Goal: Task Accomplishment & Management: Complete application form

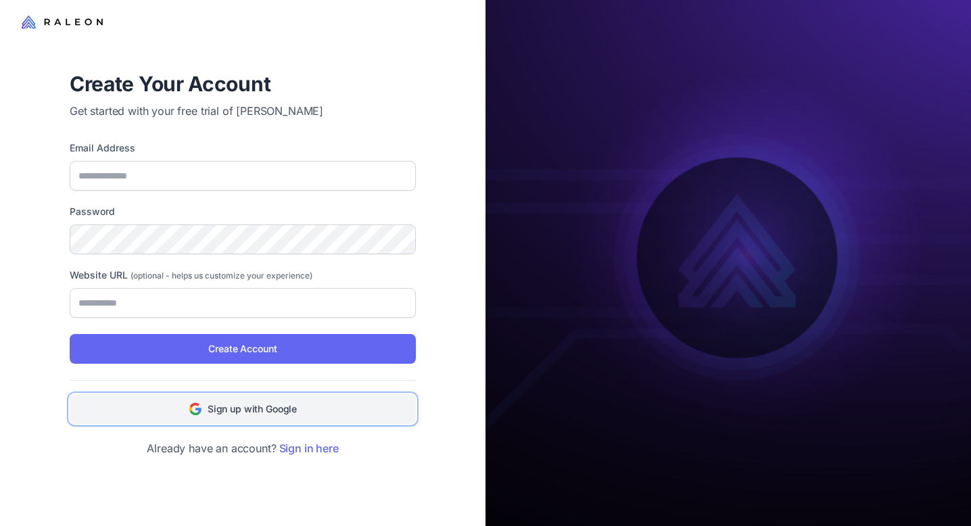
click at [216, 409] on span "Sign up with Google" at bounding box center [251, 408] width 89 height 15
type input "**********"
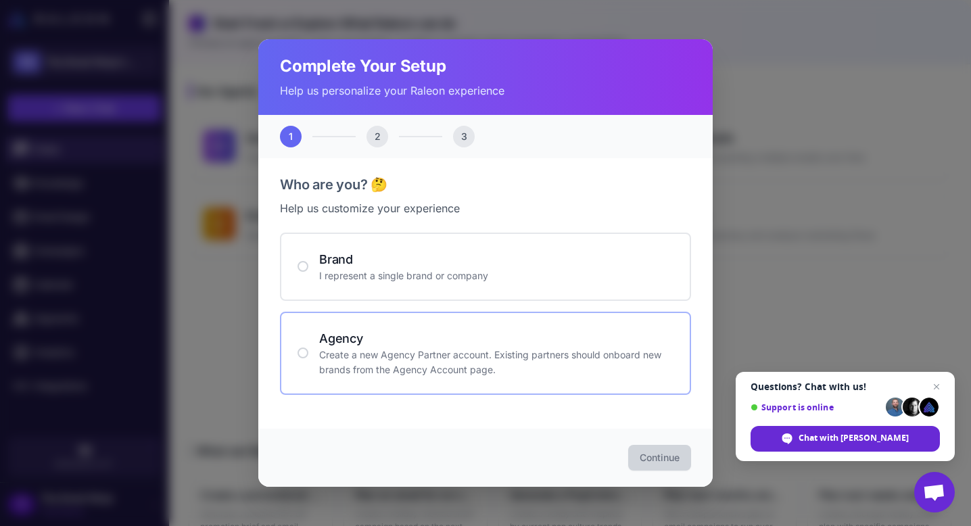
click at [438, 369] on p "Create a new Agency Partner account. Existing partners should onboard new brand…" at bounding box center [496, 362] width 354 height 30
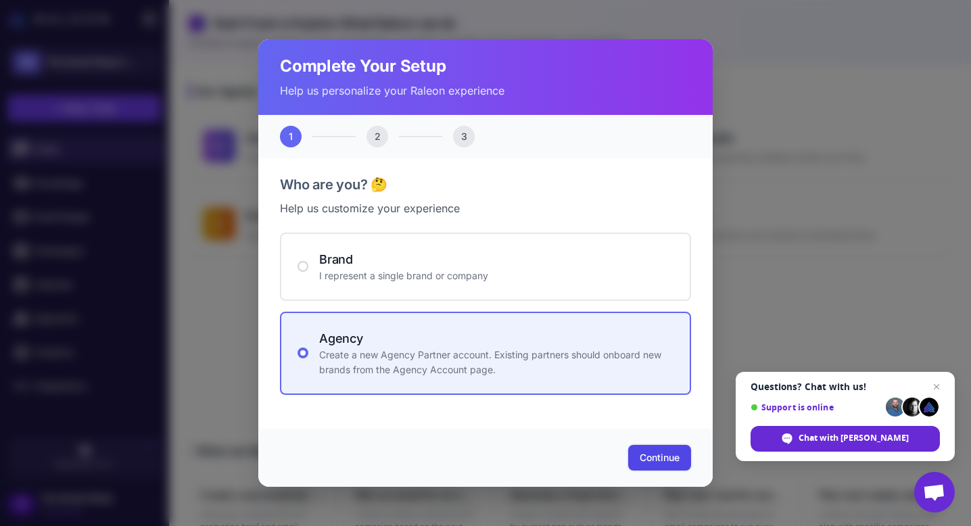
click at [648, 460] on span "Continue" at bounding box center [659, 458] width 40 height 14
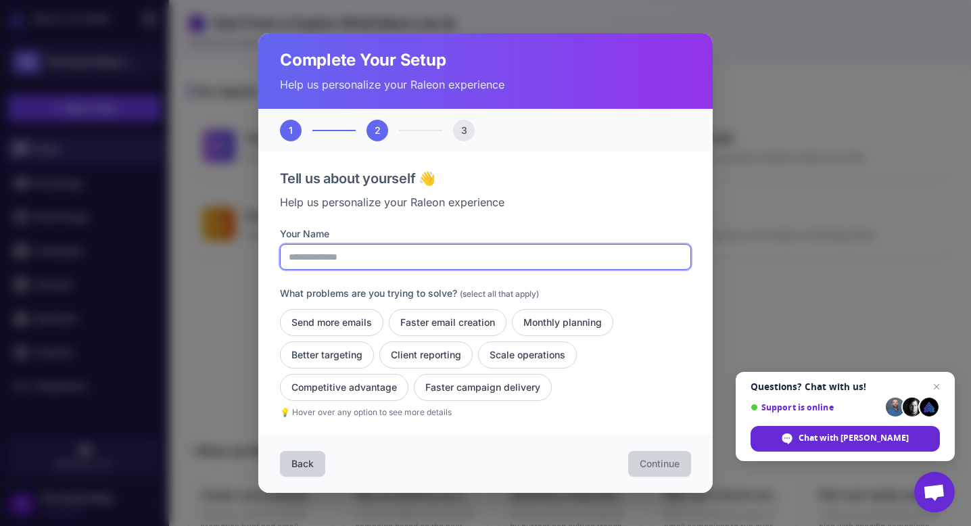
click at [355, 262] on input "Your Name" at bounding box center [485, 257] width 411 height 26
type input "**********"
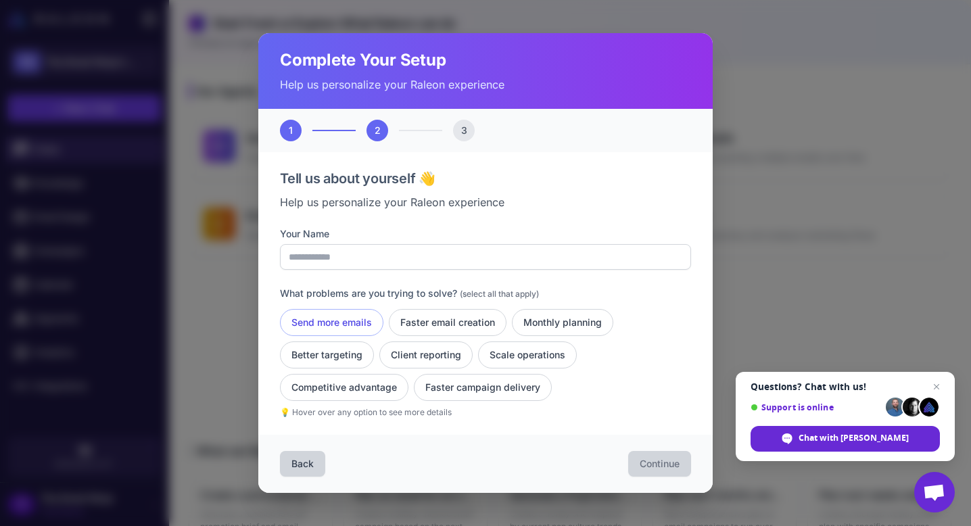
click at [333, 314] on button "Send more emails" at bounding box center [331, 322] width 103 height 27
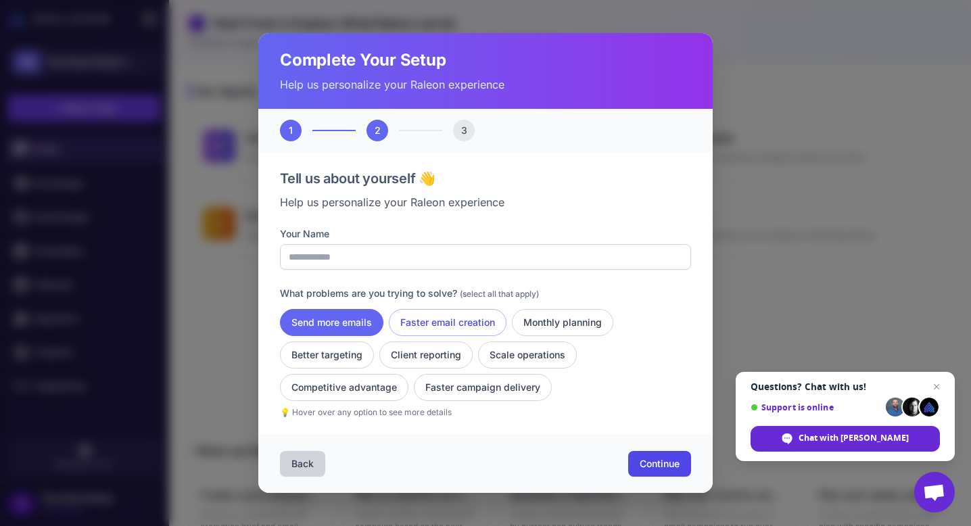
click at [437, 320] on button "Faster email creation" at bounding box center [448, 322] width 118 height 27
click at [564, 316] on button "Monthly planning" at bounding box center [562, 322] width 101 height 27
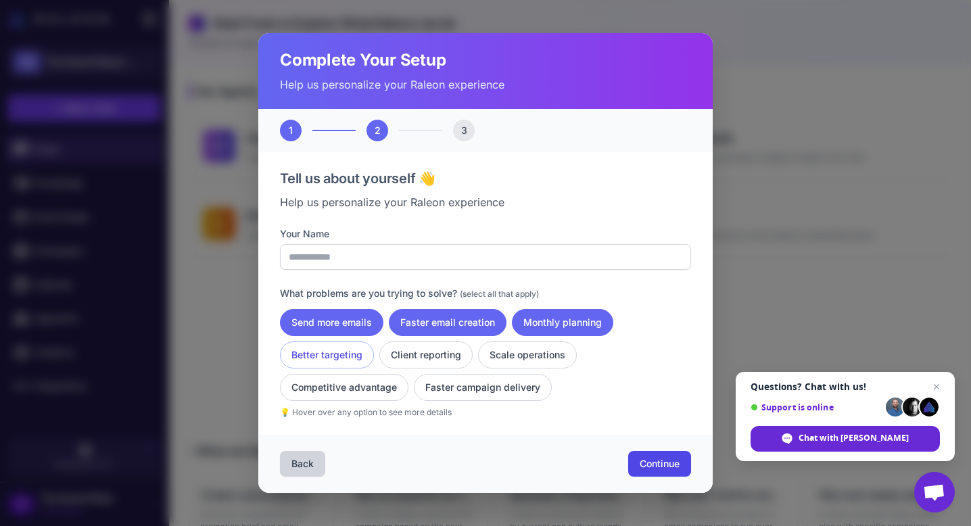
click at [363, 347] on button "Better targeting" at bounding box center [327, 354] width 94 height 27
click at [435, 347] on button "Client reporting" at bounding box center [425, 354] width 93 height 27
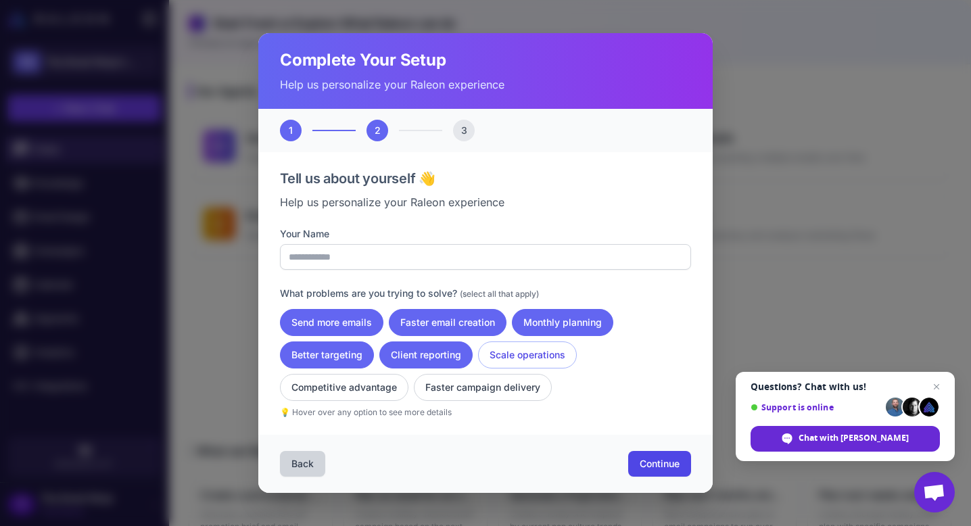
click at [528, 352] on button "Scale operations" at bounding box center [527, 354] width 99 height 27
click at [383, 386] on button "Competitive advantage" at bounding box center [344, 387] width 128 height 27
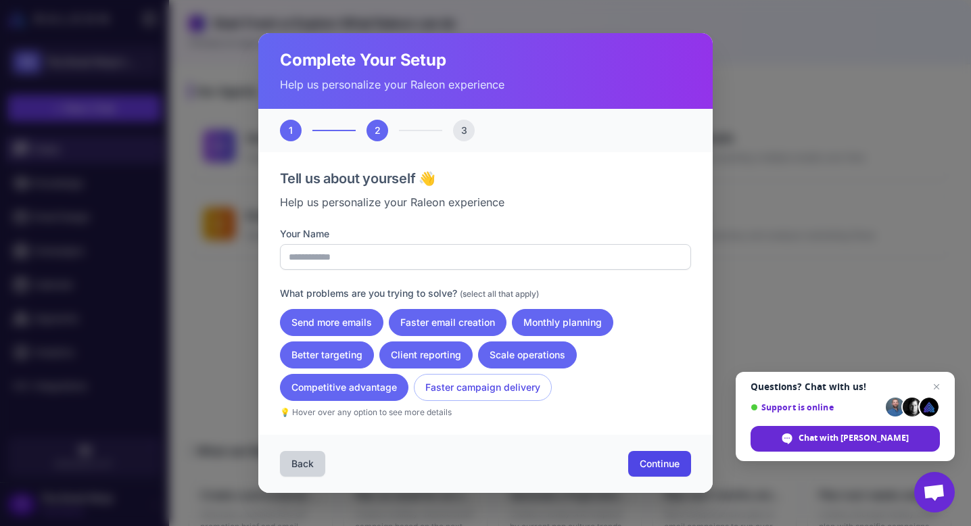
click at [485, 385] on button "Faster campaign delivery" at bounding box center [483, 387] width 138 height 27
click at [662, 464] on span "Continue" at bounding box center [659, 464] width 40 height 14
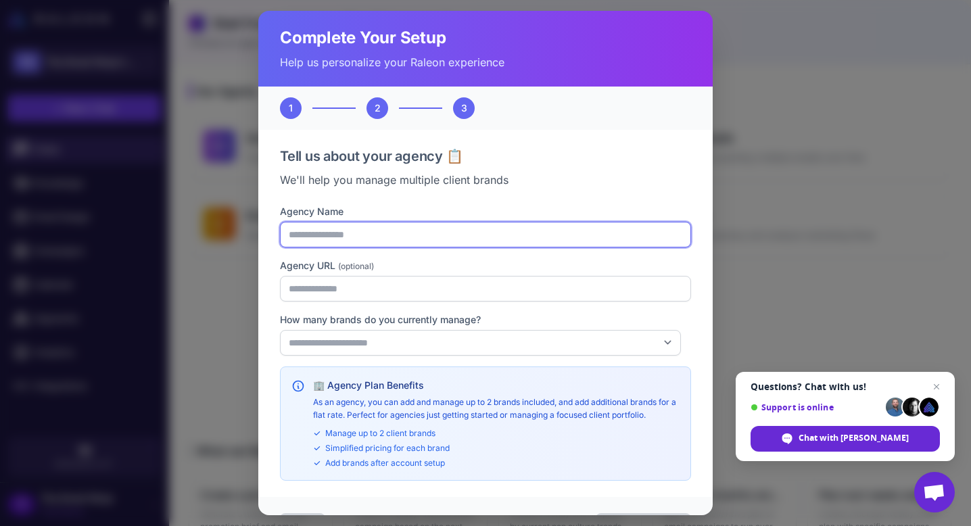
click at [462, 239] on input "Agency Name" at bounding box center [485, 235] width 411 height 26
type input "**********"
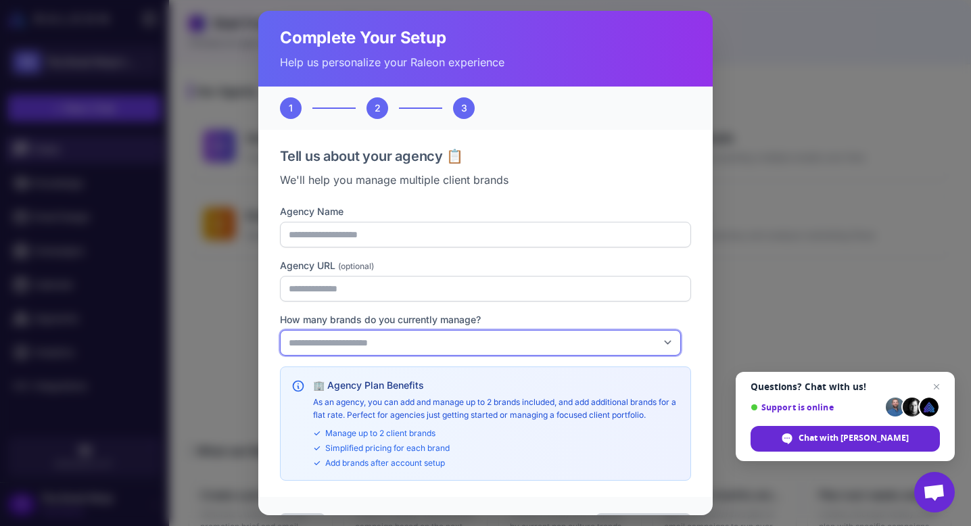
click at [435, 346] on select "**********" at bounding box center [480, 343] width 401 height 26
select select "*"
click at [280, 330] on select "**********" at bounding box center [480, 343] width 401 height 26
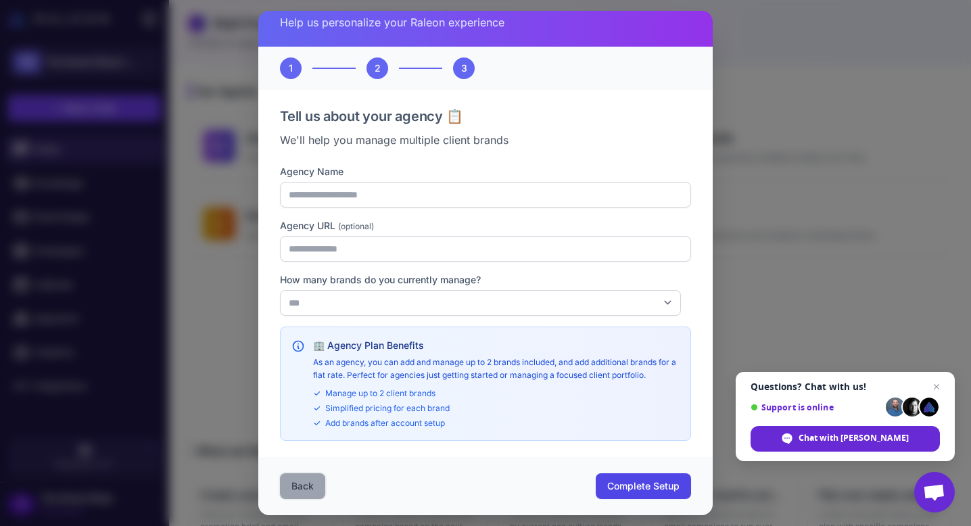
click at [312, 490] on button "Back" at bounding box center [302, 486] width 45 height 26
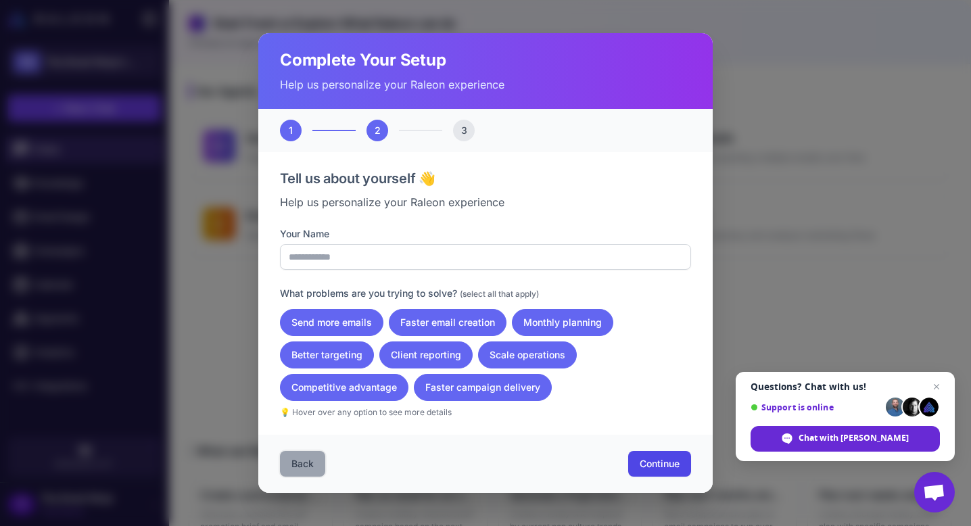
click at [303, 460] on button "Back" at bounding box center [302, 464] width 45 height 26
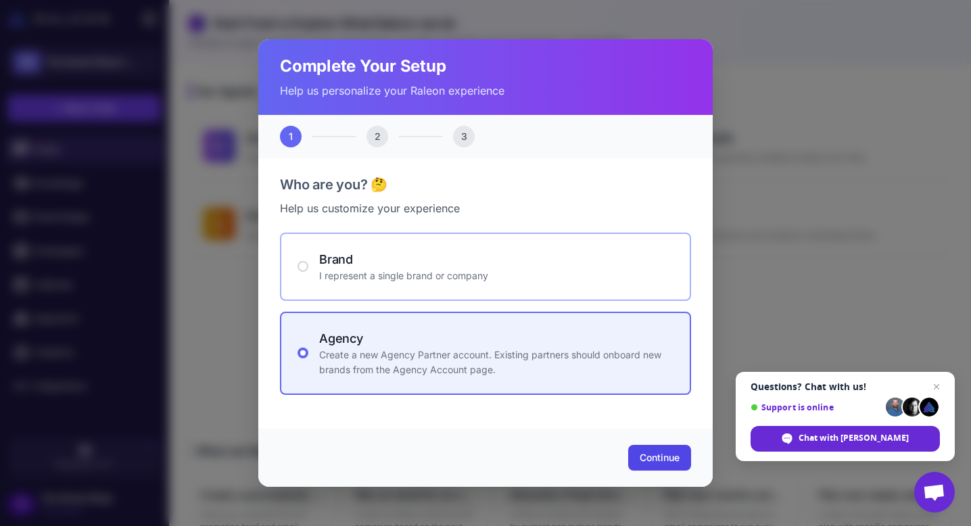
click at [376, 252] on h4 "Brand" at bounding box center [496, 259] width 354 height 18
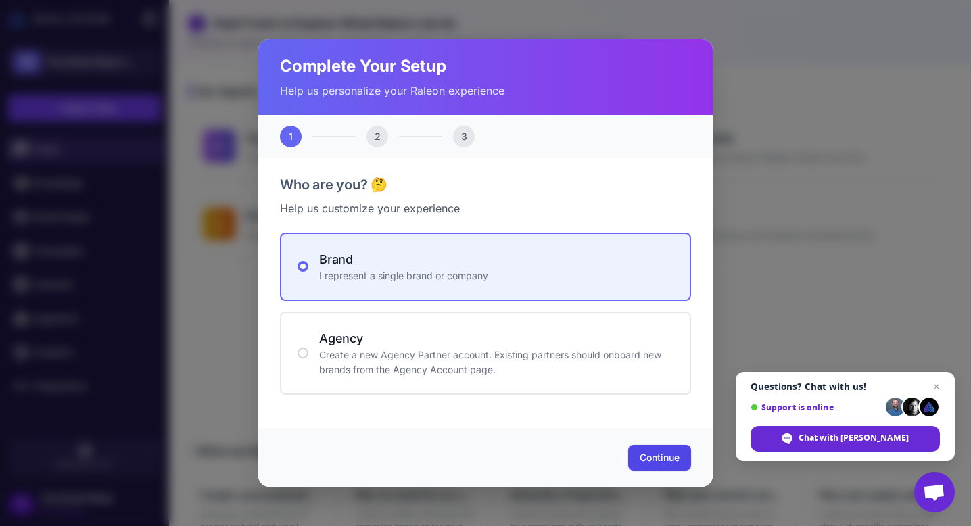
click at [680, 454] on button "Continue" at bounding box center [659, 458] width 63 height 26
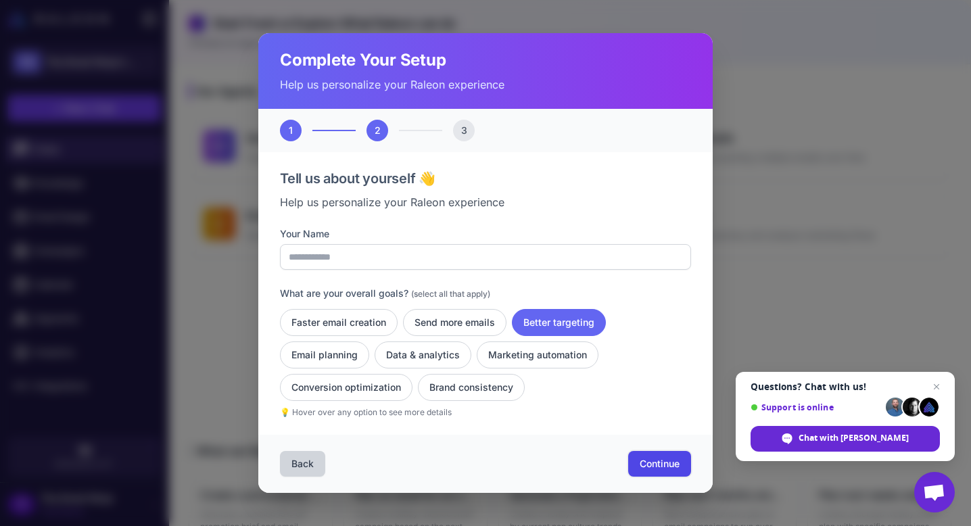
click at [668, 466] on span "Continue" at bounding box center [659, 464] width 40 height 14
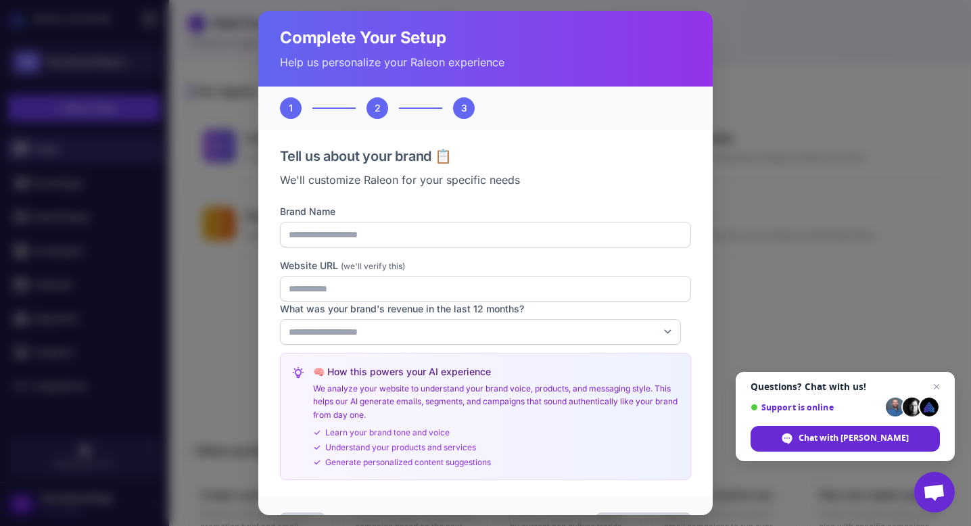
scroll to position [39, 0]
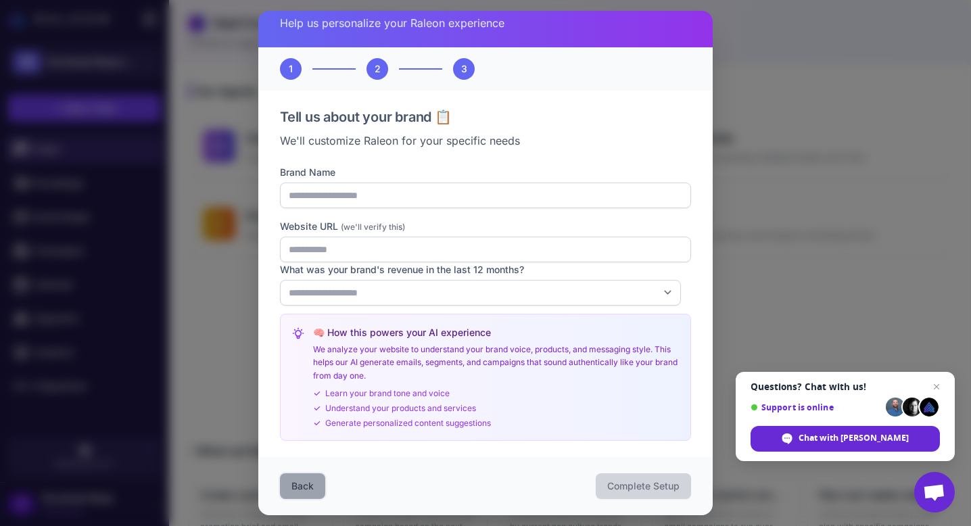
click at [308, 483] on button "Back" at bounding box center [302, 486] width 45 height 26
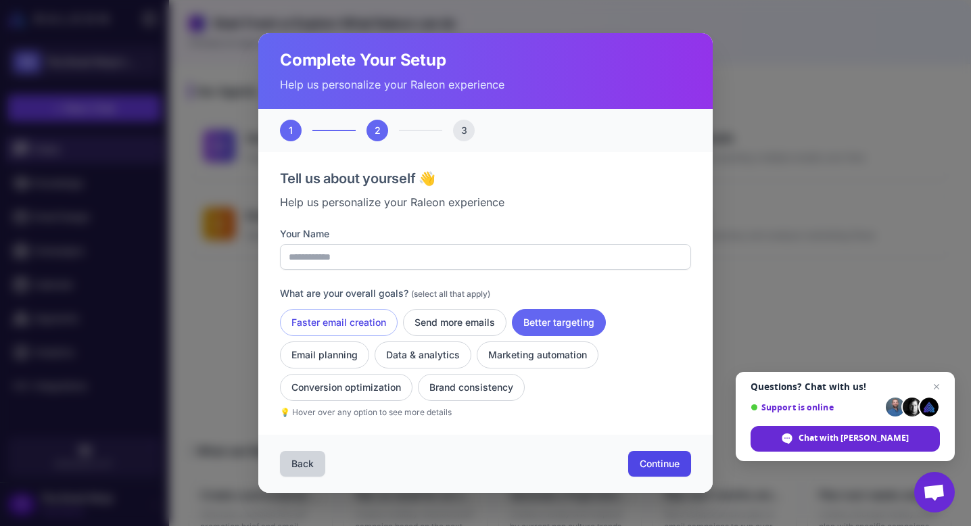
click at [335, 317] on button "Faster email creation" at bounding box center [339, 322] width 118 height 27
click at [491, 322] on button "Send more emails" at bounding box center [454, 322] width 103 height 27
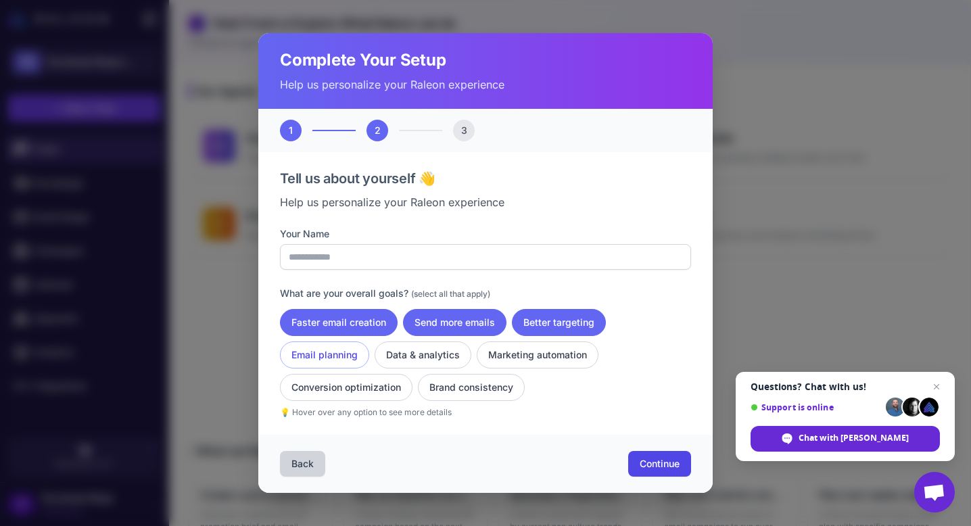
click at [329, 355] on button "Email planning" at bounding box center [324, 354] width 89 height 27
click at [414, 353] on button "Data & analytics" at bounding box center [422, 354] width 97 height 27
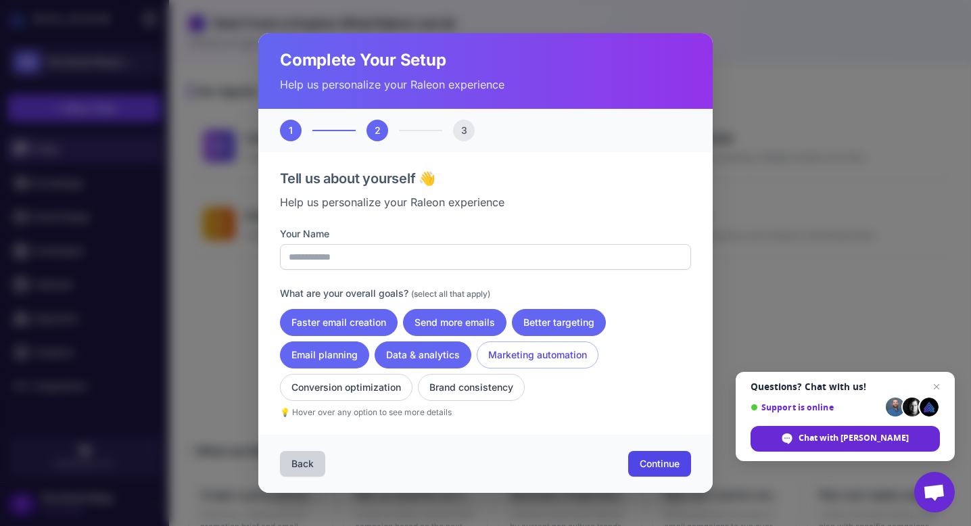
click at [544, 347] on button "Marketing automation" at bounding box center [537, 354] width 122 height 27
click at [349, 382] on button "Conversion optimization" at bounding box center [346, 387] width 132 height 27
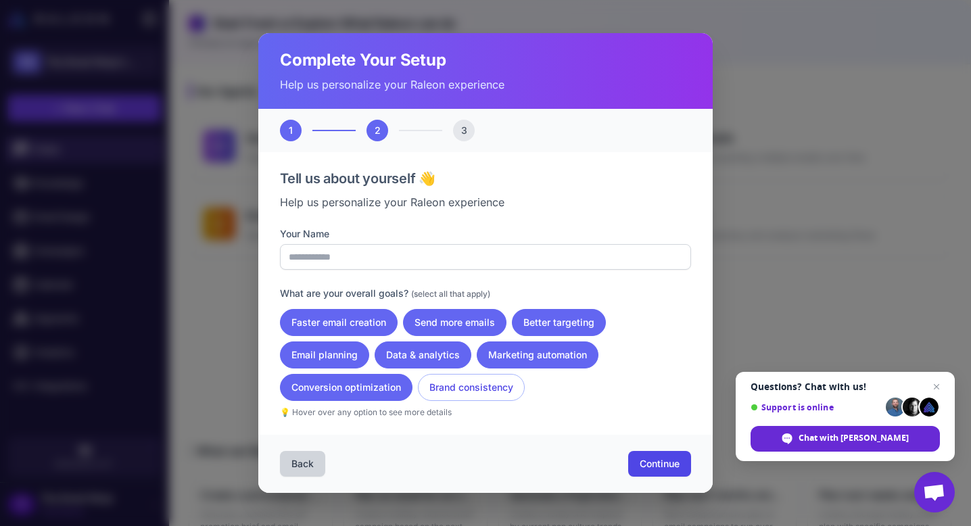
click at [485, 377] on button "Brand consistency" at bounding box center [471, 387] width 107 height 27
click at [658, 464] on span "Continue" at bounding box center [659, 464] width 40 height 14
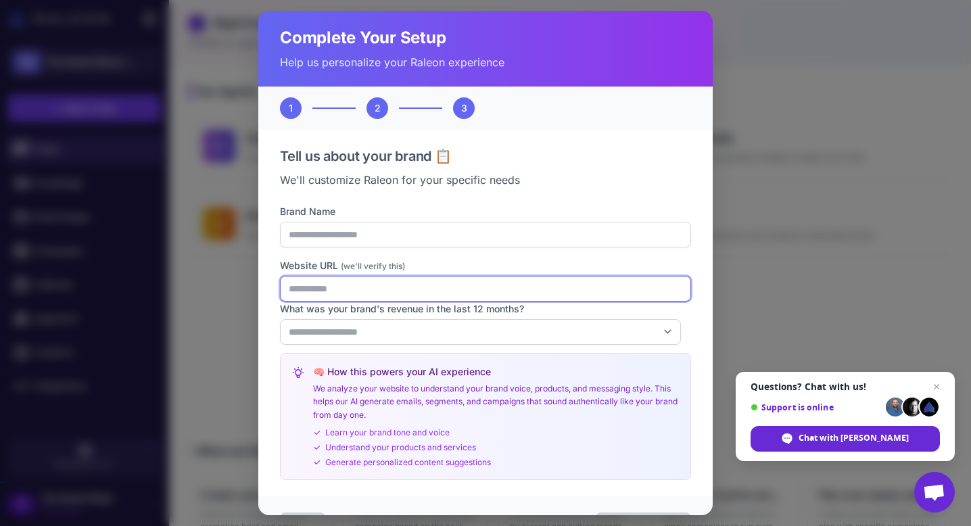
click at [510, 285] on input "Website URL (we'll verify this)" at bounding box center [485, 289] width 411 height 26
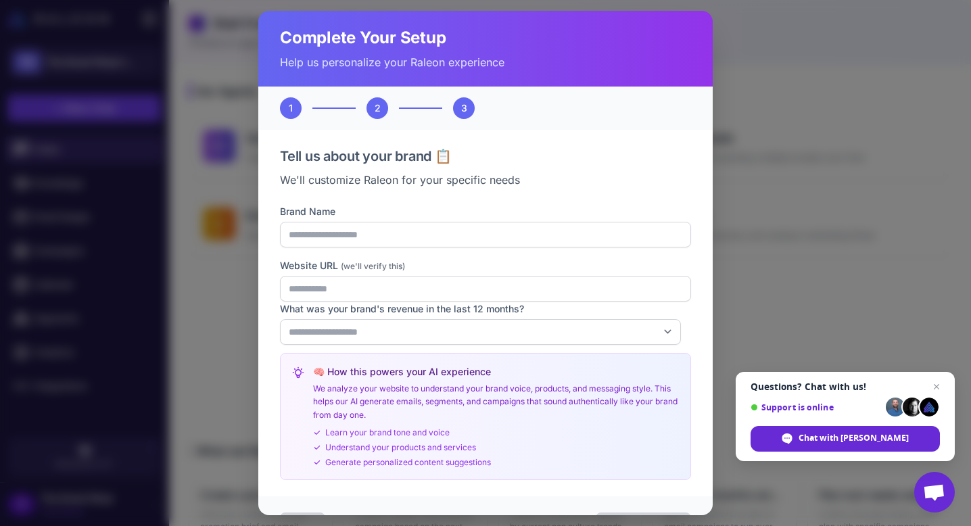
click at [579, 199] on div "**********" at bounding box center [485, 313] width 411 height 335
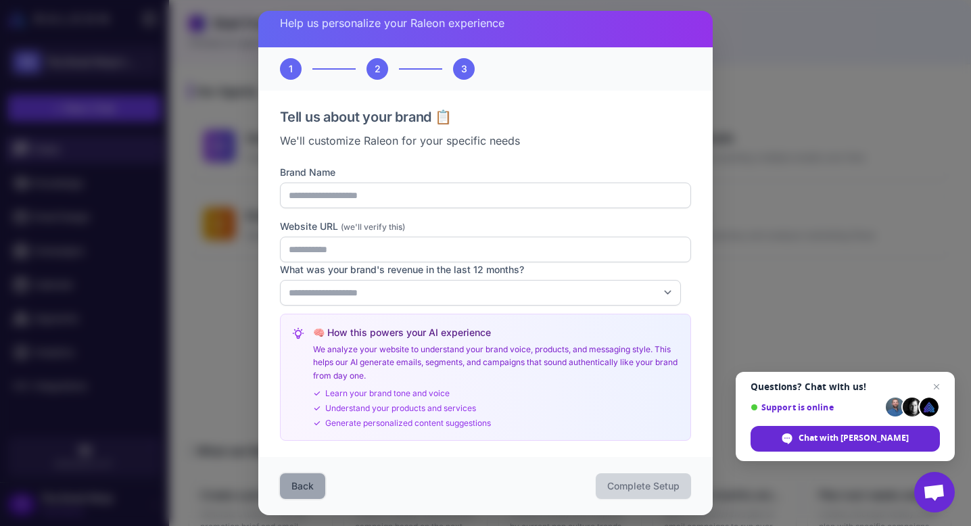
click at [303, 491] on button "Back" at bounding box center [302, 486] width 45 height 26
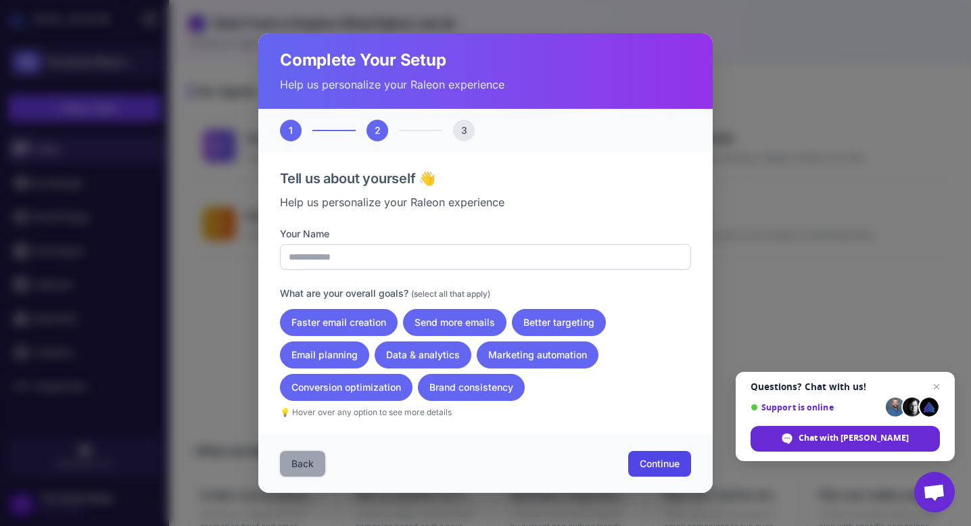
scroll to position [0, 0]
click at [303, 491] on div "Back Continue" at bounding box center [485, 464] width 454 height 58
click at [296, 474] on button "Back" at bounding box center [302, 464] width 45 height 26
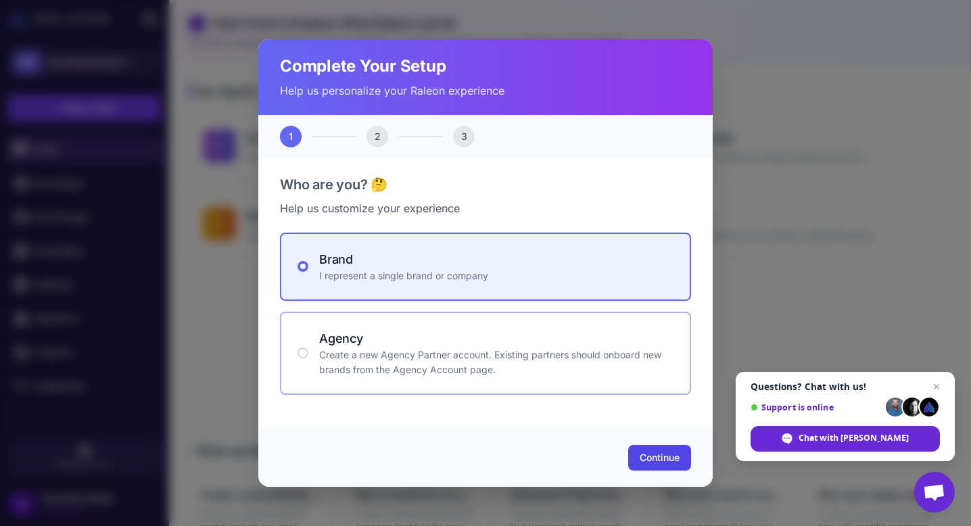
click at [387, 346] on h4 "Agency" at bounding box center [496, 338] width 354 height 18
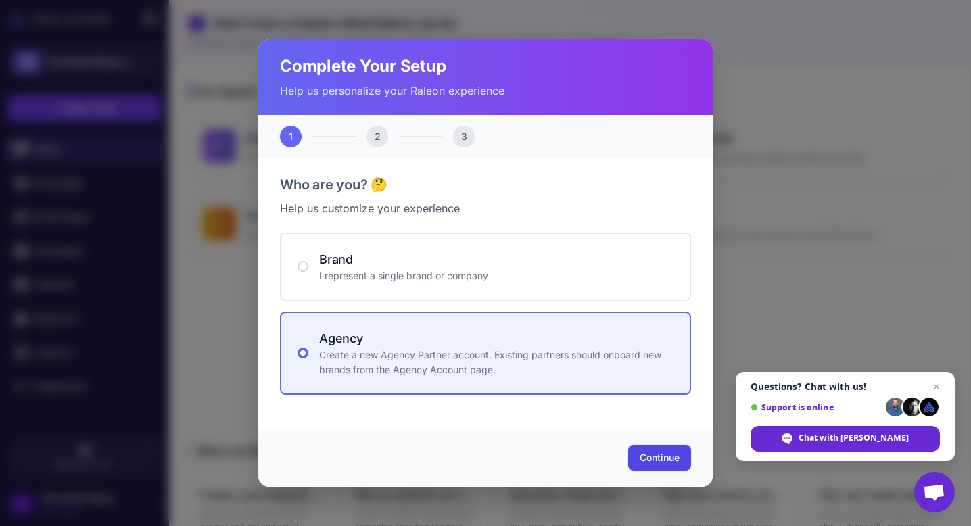
click at [654, 449] on button "Continue" at bounding box center [659, 458] width 63 height 26
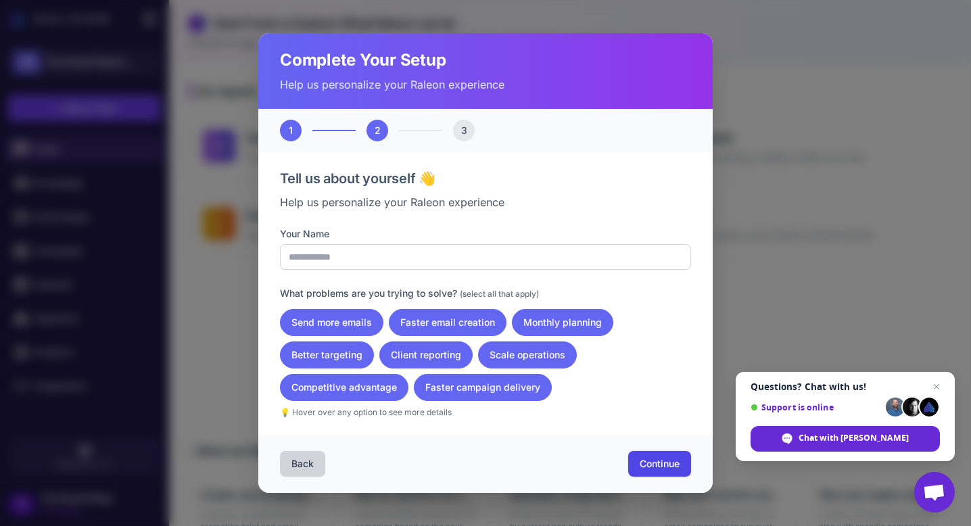
click at [660, 458] on span "Continue" at bounding box center [659, 464] width 40 height 14
select select "*"
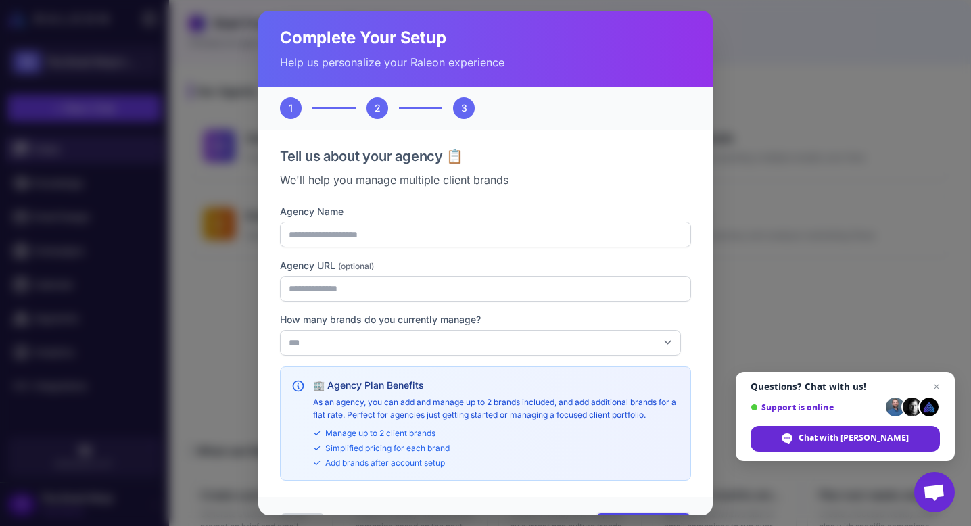
scroll to position [40, 0]
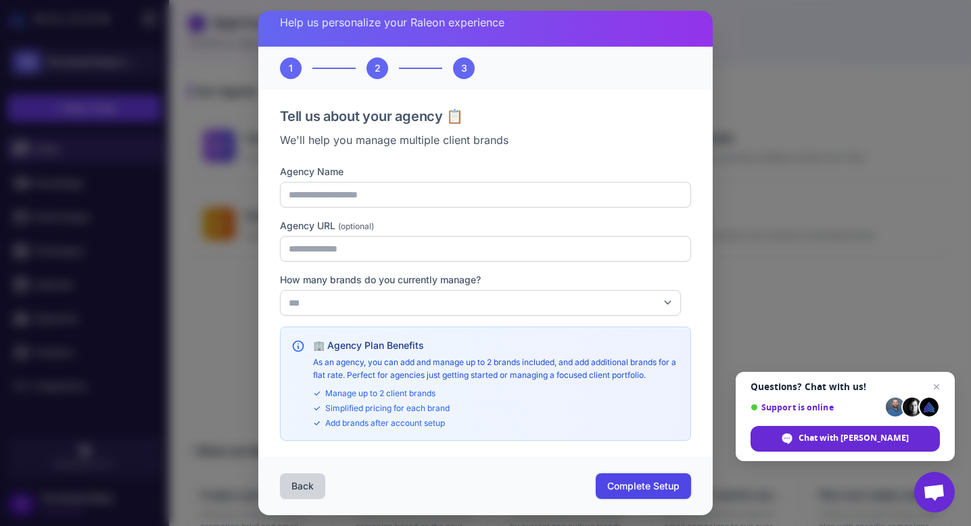
click at [607, 479] on span "Complete Setup" at bounding box center [643, 486] width 72 height 14
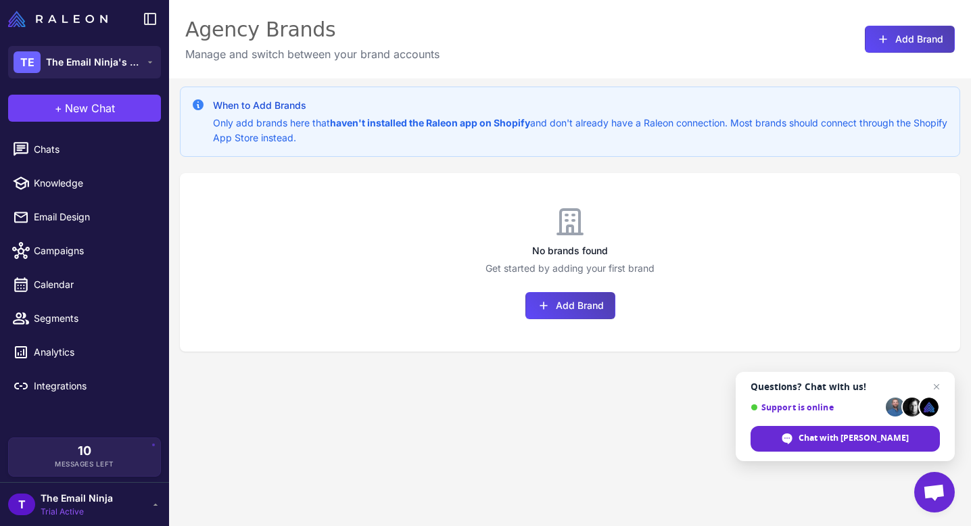
click at [145, 516] on div "T The Email Ninja Trial Active" at bounding box center [84, 504] width 153 height 27
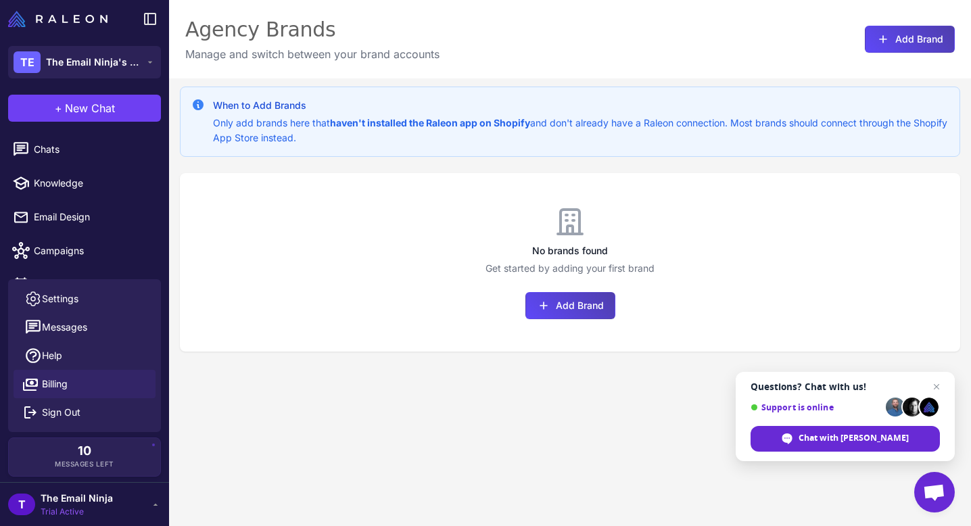
click at [53, 385] on span "Billing" at bounding box center [55, 383] width 26 height 15
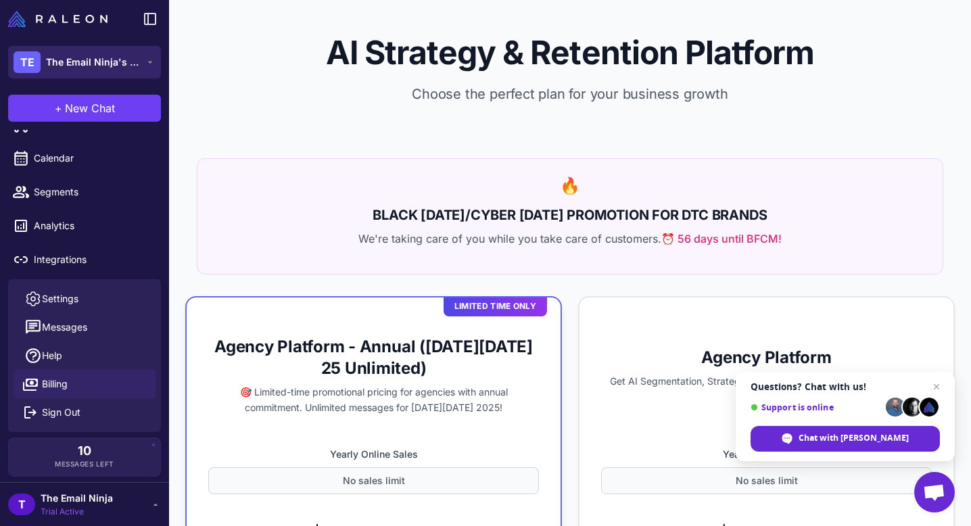
click at [145, 59] on icon at bounding box center [150, 62] width 11 height 11
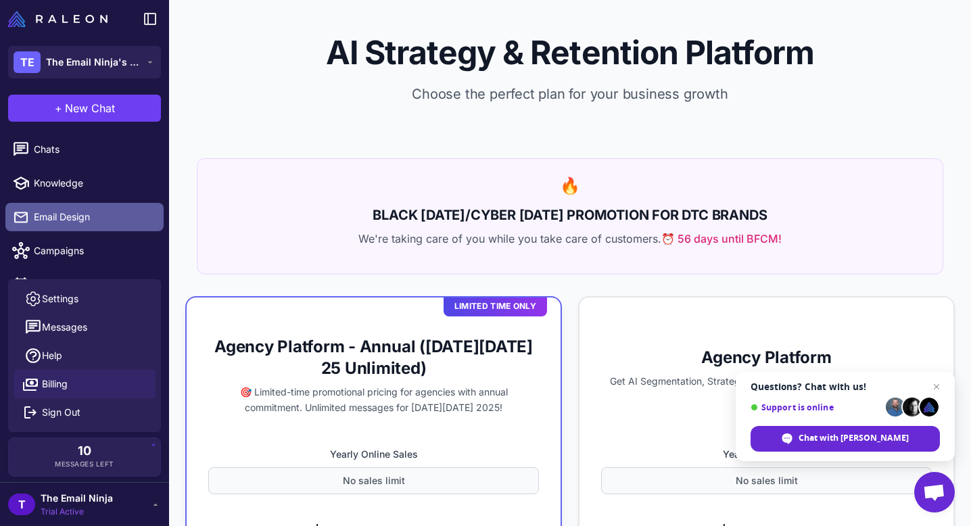
click at [97, 220] on span "Email Design" at bounding box center [93, 217] width 119 height 15
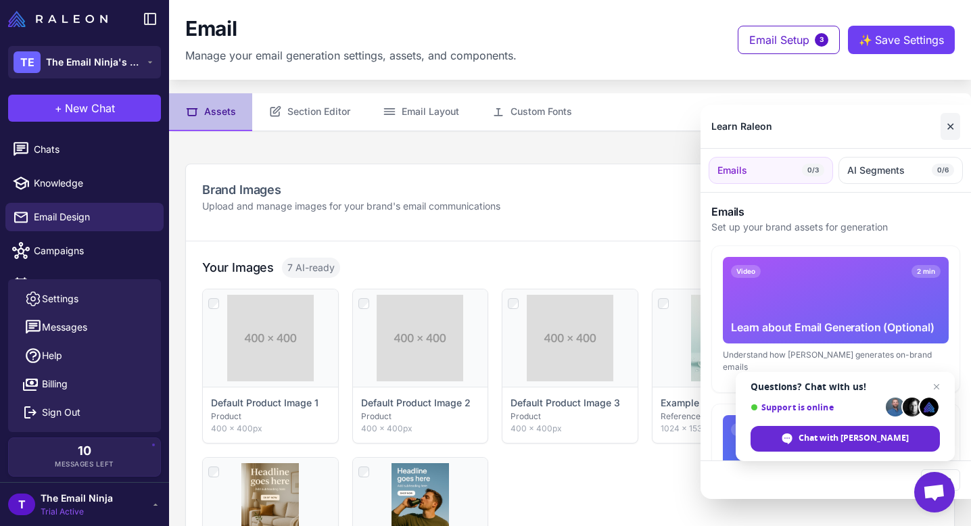
click at [950, 122] on button "✕" at bounding box center [950, 126] width 20 height 27
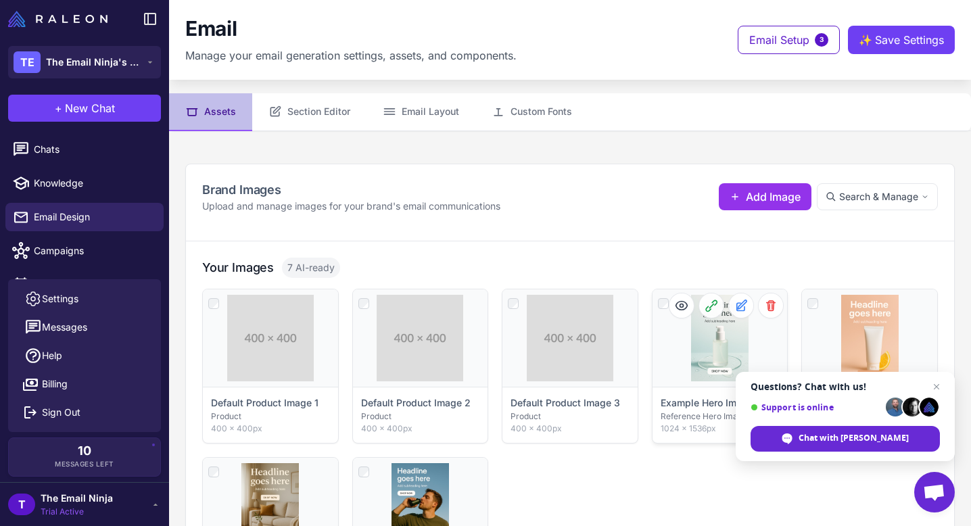
click at [709, 339] on div "Click to select" at bounding box center [719, 337] width 135 height 97
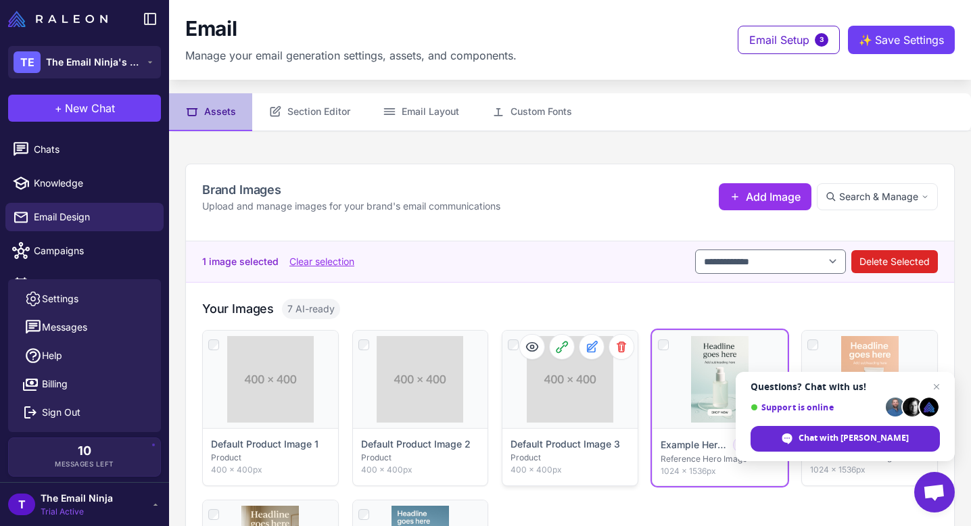
scroll to position [186, 0]
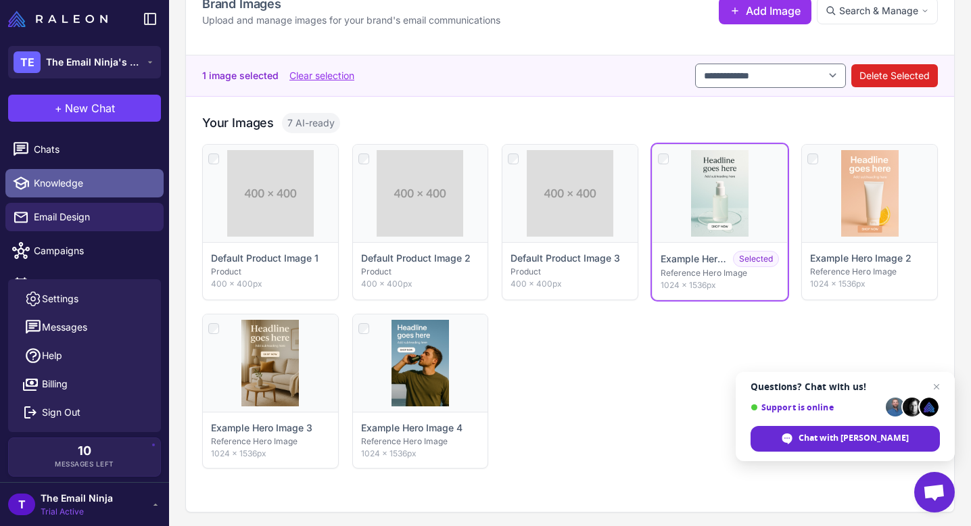
click at [45, 184] on span "Knowledge" at bounding box center [93, 183] width 119 height 15
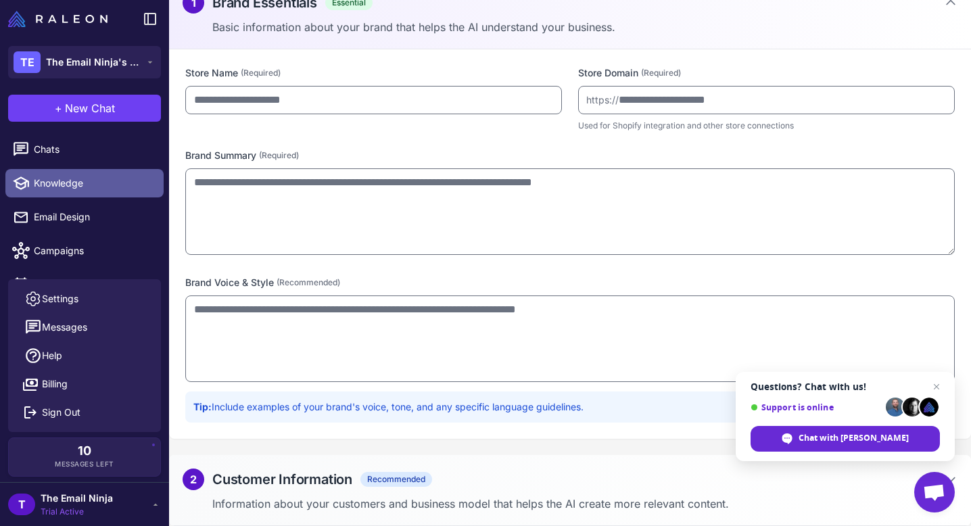
type input "**********"
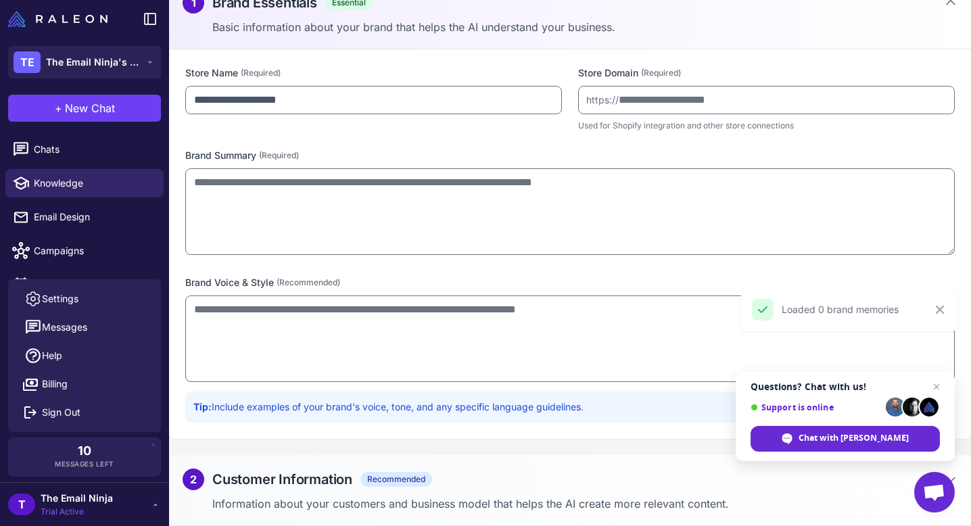
scroll to position [0, 0]
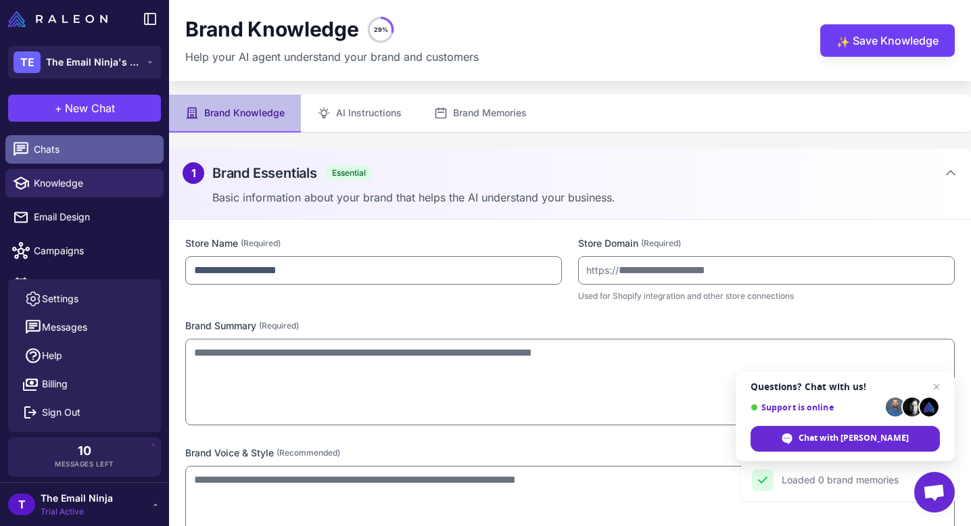
click at [108, 157] on link "Chats" at bounding box center [84, 149] width 158 height 28
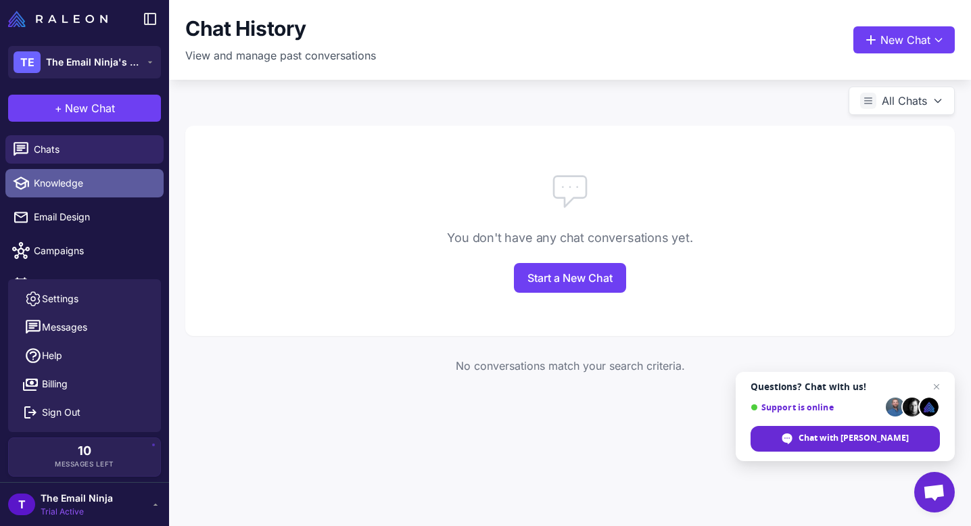
scroll to position [126, 0]
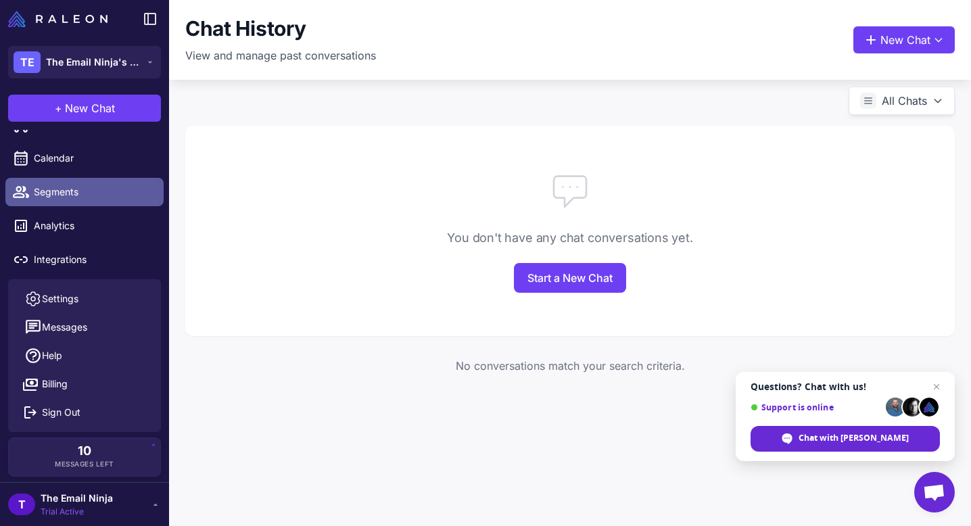
click at [55, 185] on span "Segments" at bounding box center [93, 192] width 119 height 15
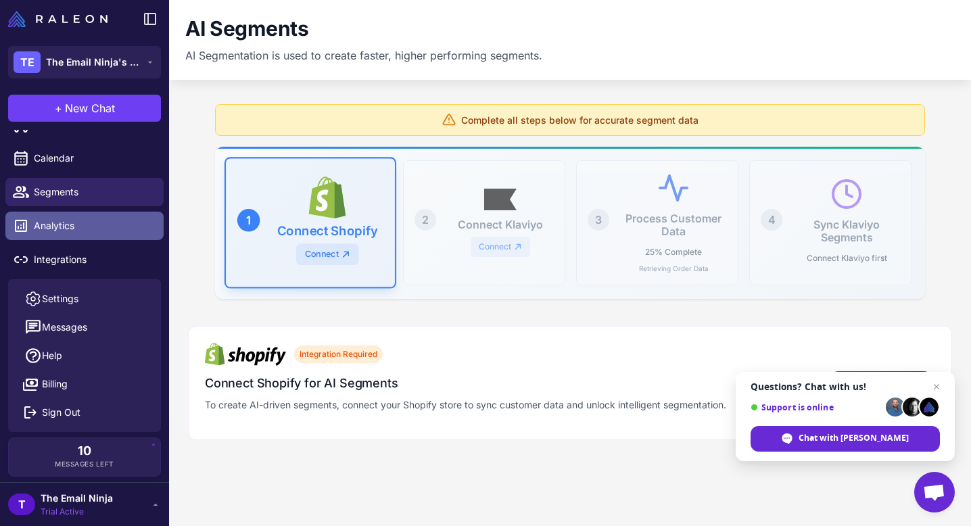
click at [68, 230] on span "Analytics" at bounding box center [93, 225] width 119 height 15
